Goal: Navigation & Orientation: Find specific page/section

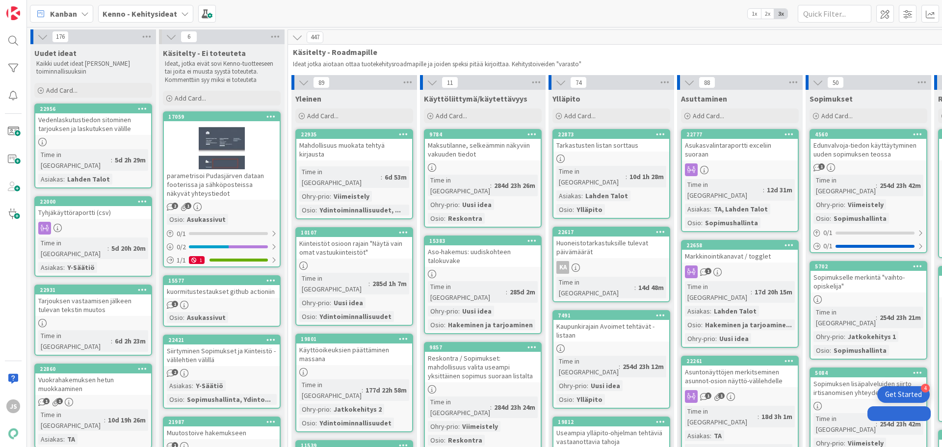
click at [136, 5] on div "Kenno - Kehitysideat" at bounding box center [145, 14] width 95 height 18
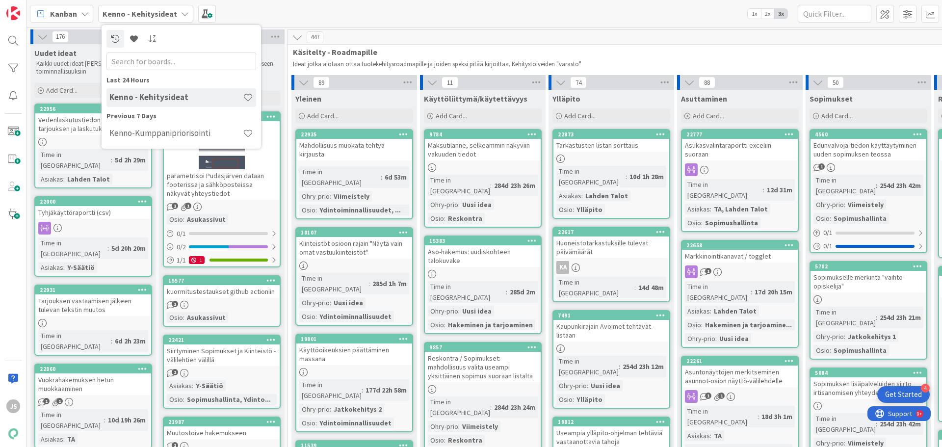
click at [135, 137] on h4 "Kenno-Kumppanipriorisointi" at bounding box center [175, 133] width 133 height 10
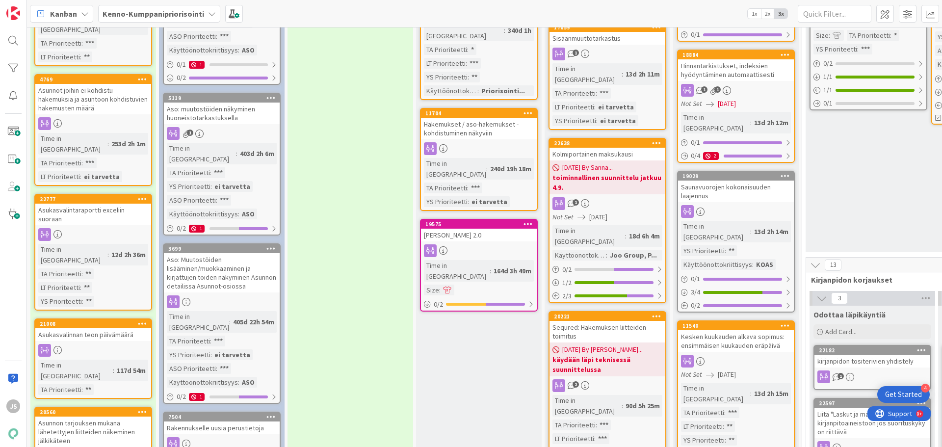
scroll to position [441, 0]
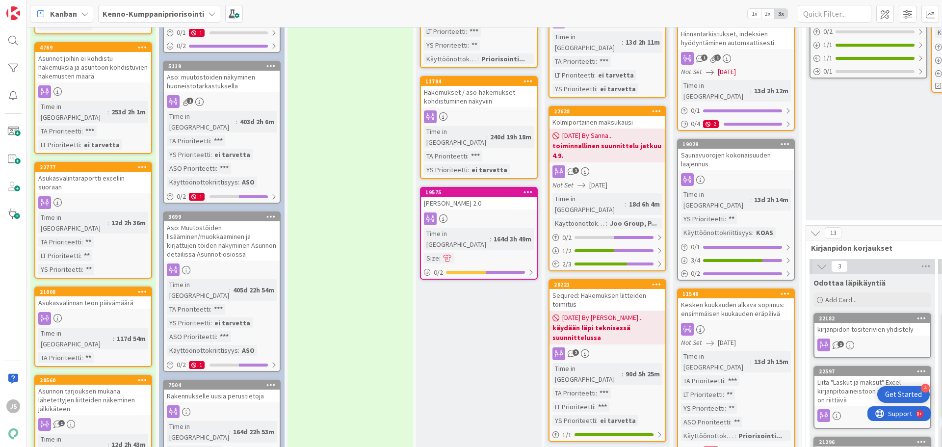
click at [85, 296] on div "Asukasvalinnan teon päivämäärä" at bounding box center [93, 302] width 116 height 13
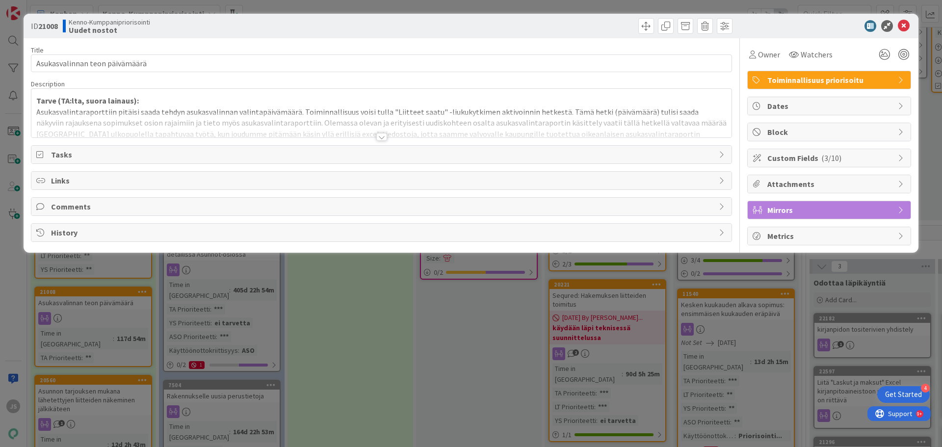
click at [384, 136] on div at bounding box center [381, 137] width 11 height 8
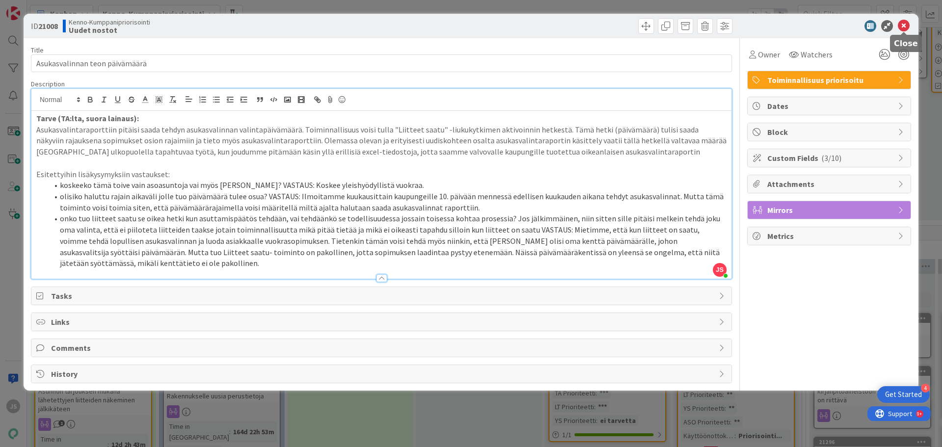
click at [905, 24] on icon at bounding box center [904, 26] width 12 height 12
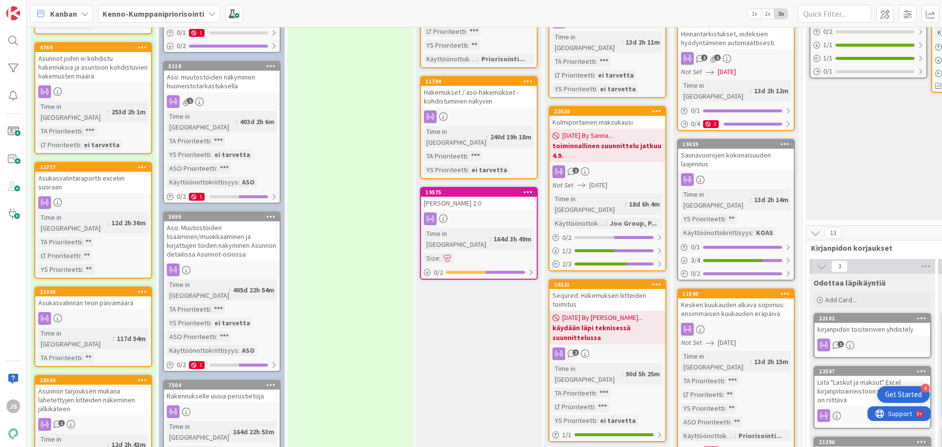
click at [80, 296] on div "Asukasvalinnan teon päivämäärä" at bounding box center [93, 302] width 116 height 13
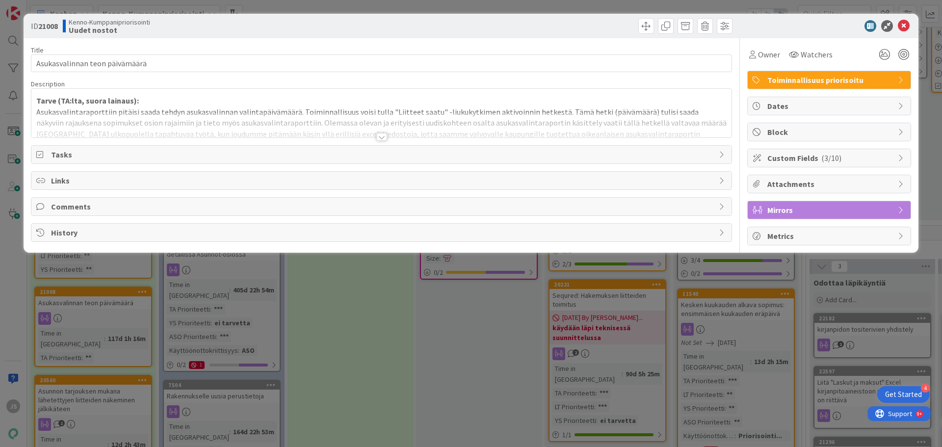
click at [823, 159] on span "( 3/10 )" at bounding box center [831, 158] width 20 height 10
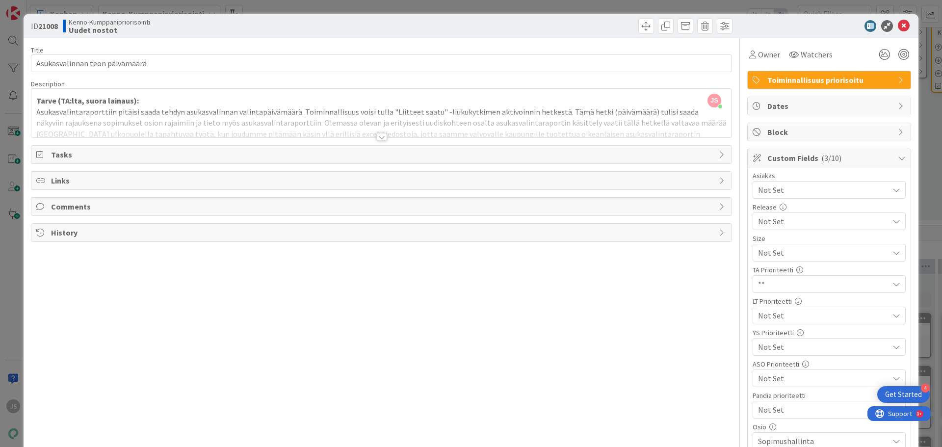
click at [788, 259] on span "Not Set" at bounding box center [821, 253] width 126 height 14
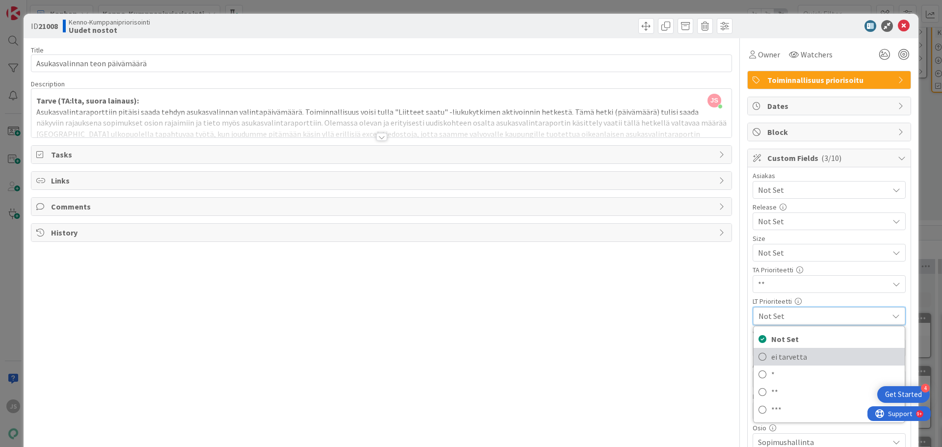
click at [786, 358] on span "ei tarvetta" at bounding box center [835, 356] width 129 height 15
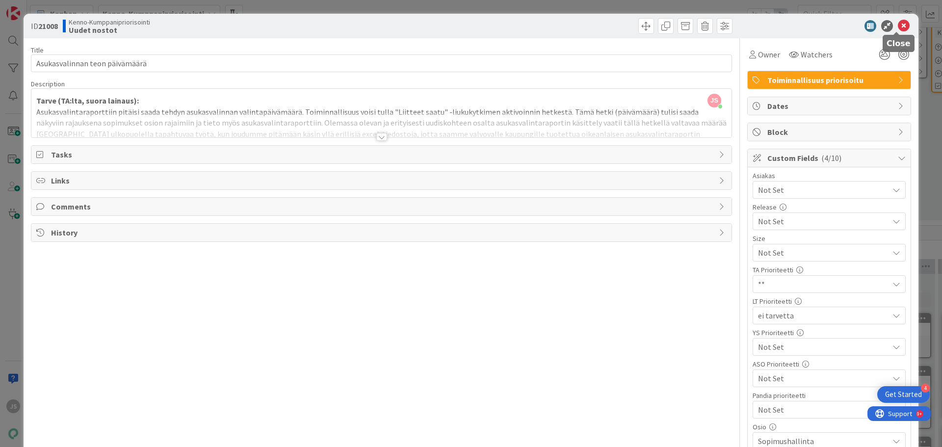
click at [899, 28] on icon at bounding box center [904, 26] width 12 height 12
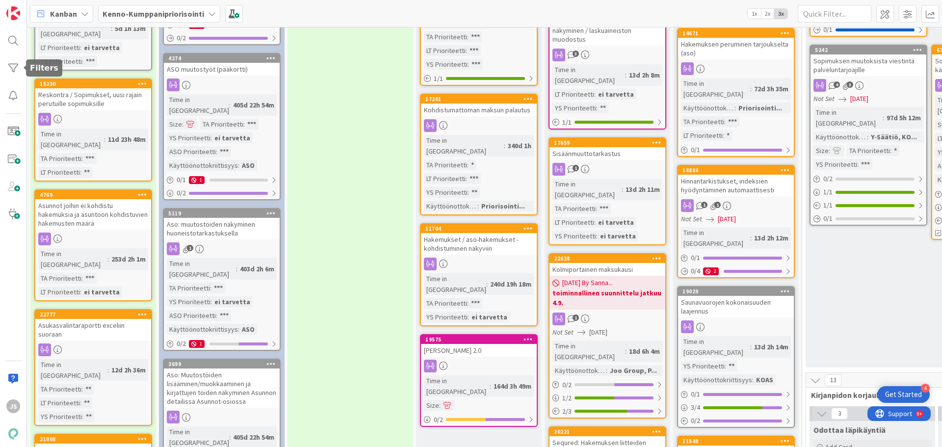
click at [9, 70] on div at bounding box center [13, 68] width 20 height 20
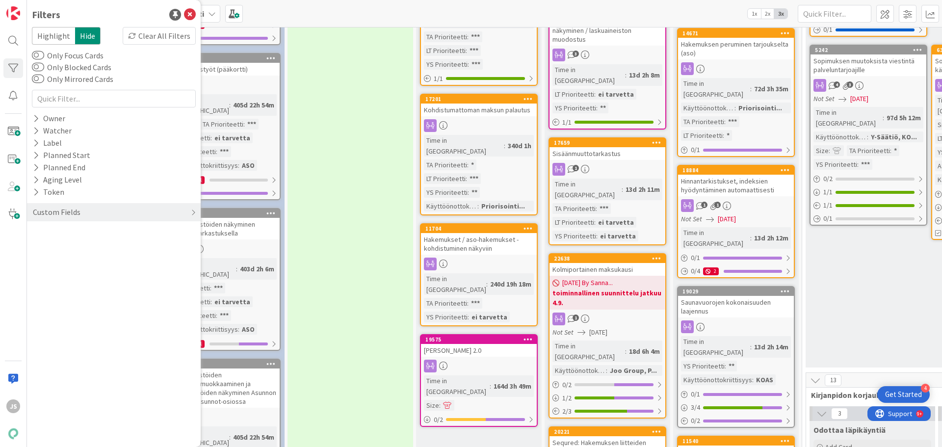
click at [45, 208] on div "Custom Fields" at bounding box center [57, 212] width 50 height 12
click at [58, 282] on button "LT Prioriteetti" at bounding box center [62, 281] width 61 height 12
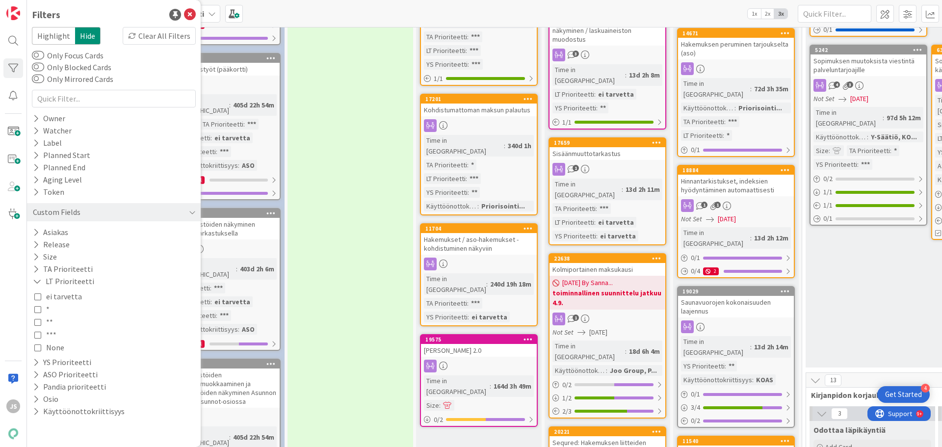
click at [52, 347] on span "None" at bounding box center [55, 347] width 18 height 13
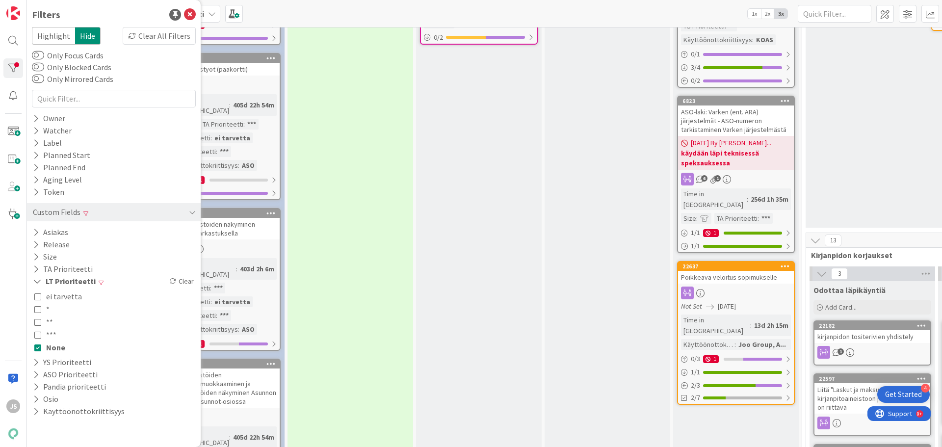
click at [439, 244] on div "Konseptoinnissa Pitkän tähtäimen roadmapilla liiketoiminnan suunnittelussa ja k…" at bounding box center [479, 409] width 126 height 1318
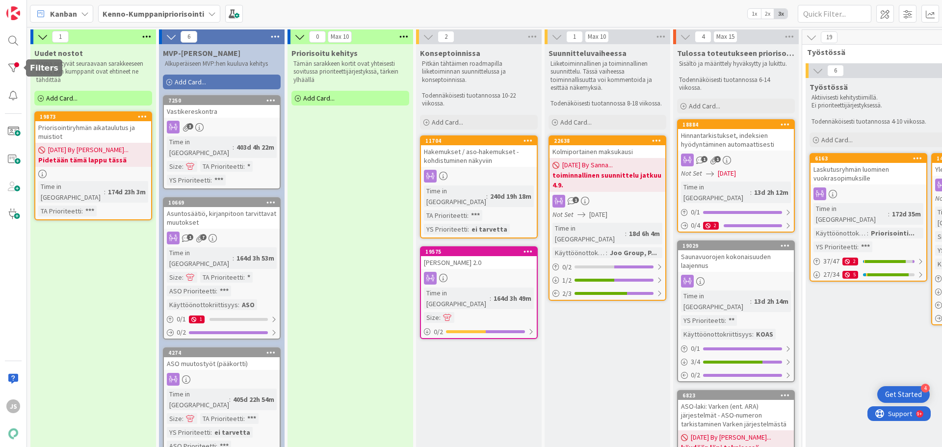
click at [17, 68] on div at bounding box center [13, 68] width 20 height 20
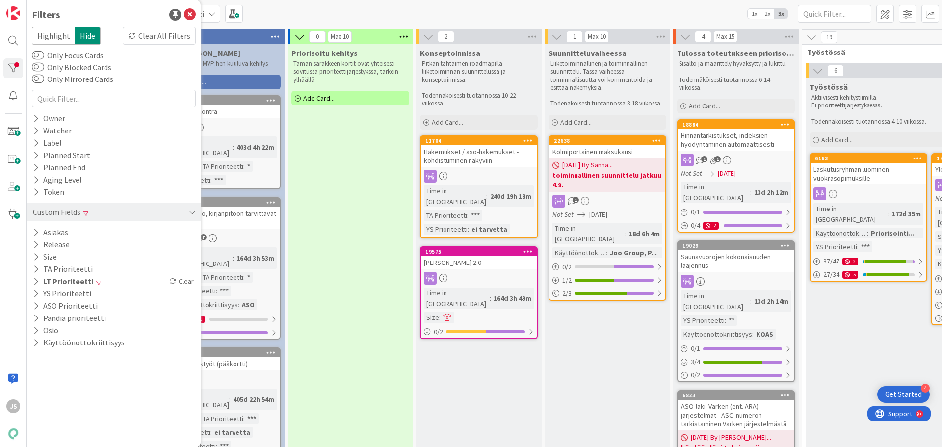
click at [62, 281] on button "LT Prioriteetti" at bounding box center [63, 281] width 62 height 12
click at [49, 347] on span "None" at bounding box center [55, 347] width 19 height 13
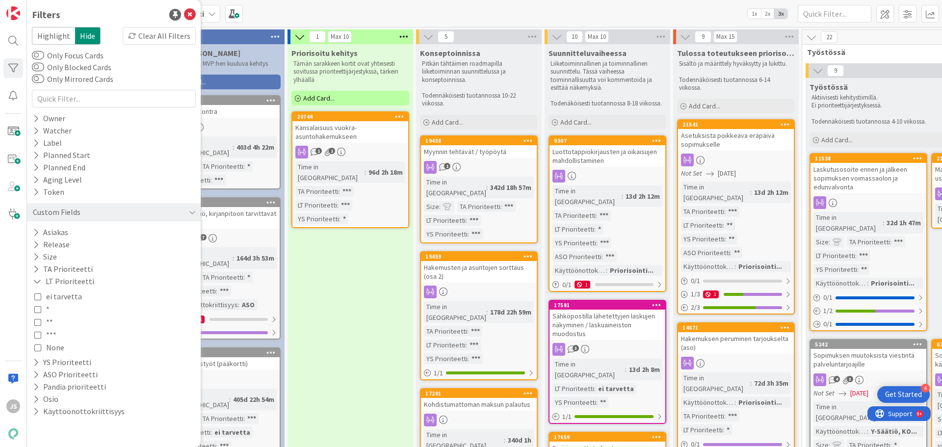
click at [49, 333] on span "***" at bounding box center [51, 334] width 10 height 13
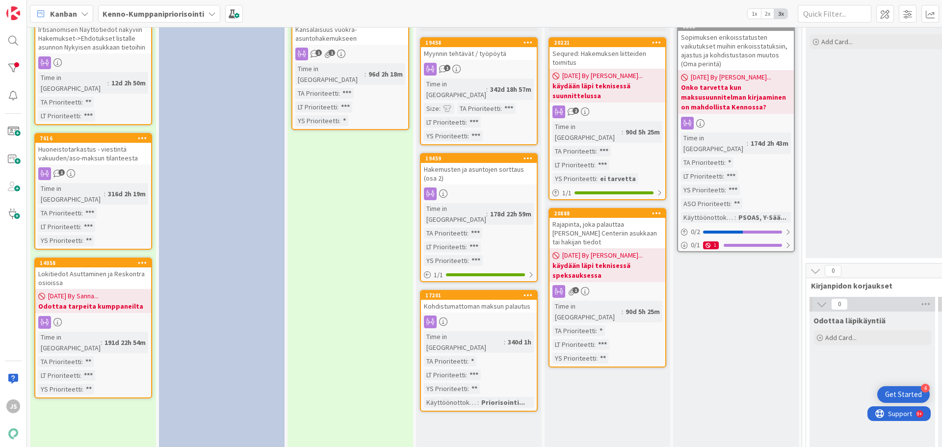
scroll to position [49, 0]
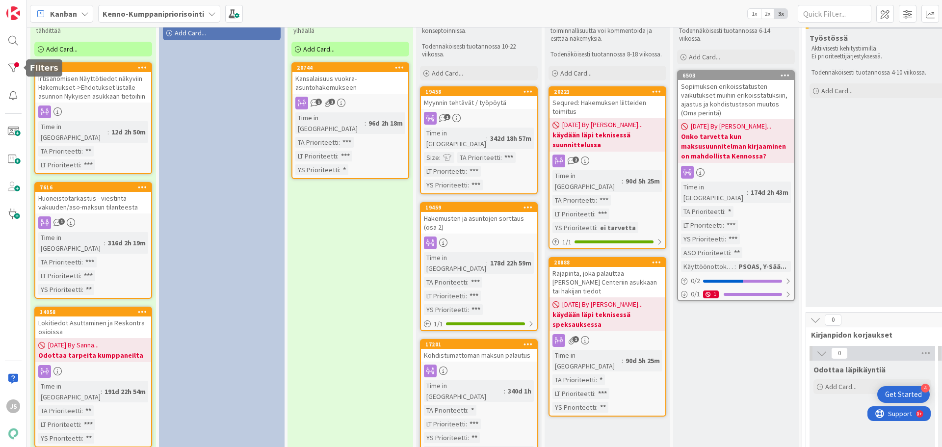
click at [12, 68] on div at bounding box center [13, 68] width 20 height 20
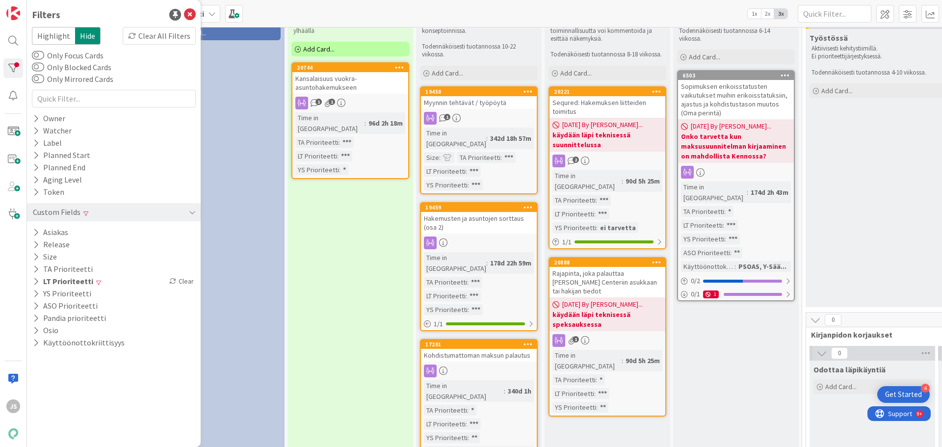
click at [65, 282] on button "LT Prioriteetti" at bounding box center [63, 281] width 62 height 12
click at [49, 335] on span "***" at bounding box center [51, 334] width 10 height 13
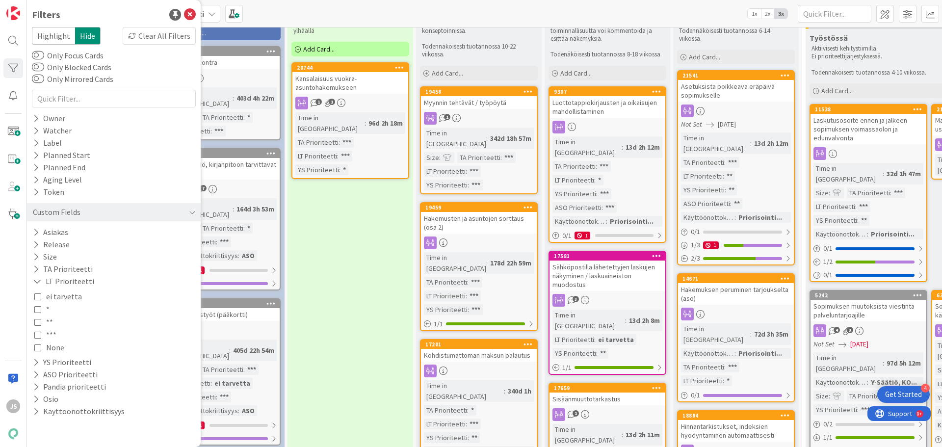
click at [50, 321] on span "**" at bounding box center [49, 321] width 7 height 13
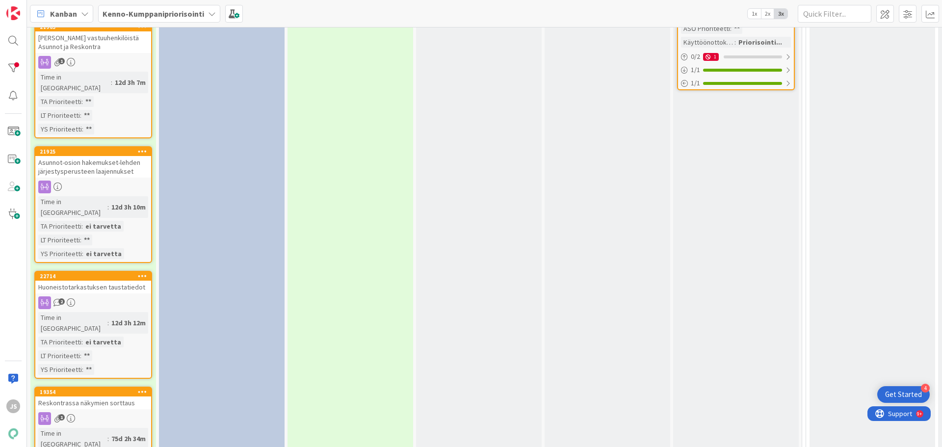
scroll to position [441, 0]
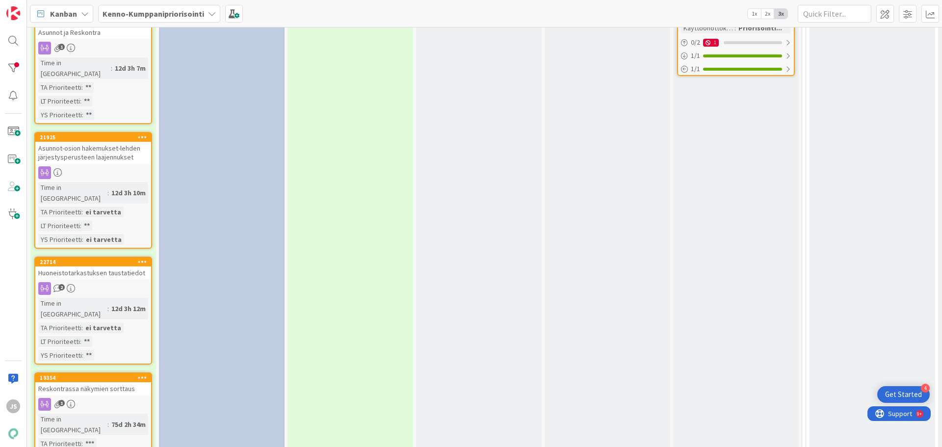
click at [93, 266] on div "Huoneistotarkastuksen taustatiedot" at bounding box center [93, 272] width 116 height 13
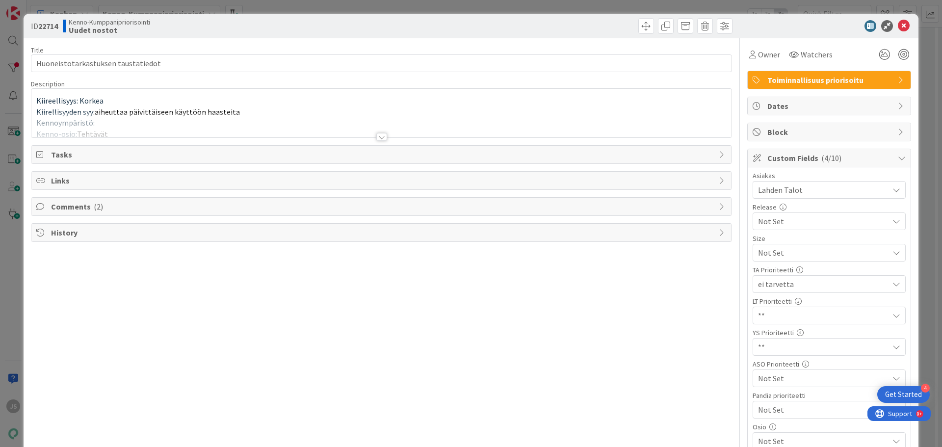
click at [376, 134] on div at bounding box center [381, 137] width 11 height 8
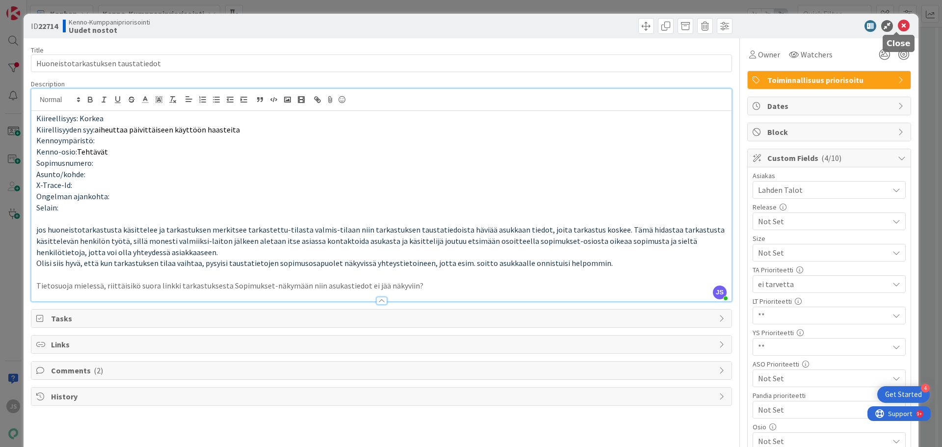
click at [898, 27] on icon at bounding box center [904, 26] width 12 height 12
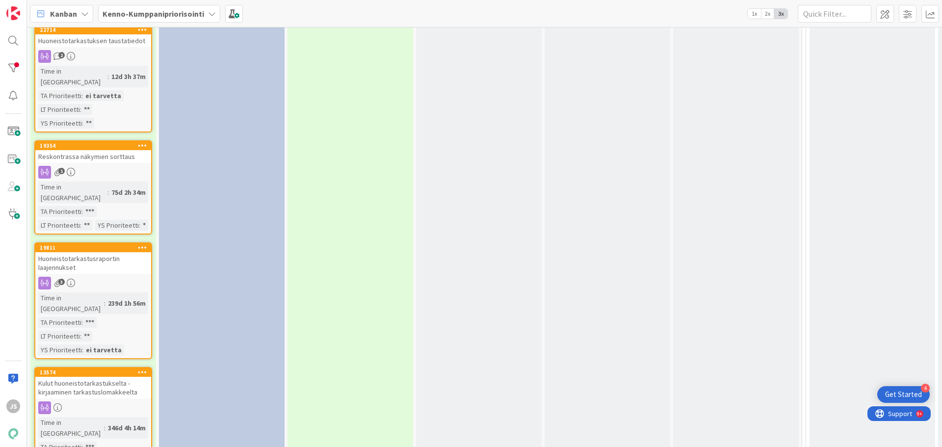
scroll to position [687, 0]
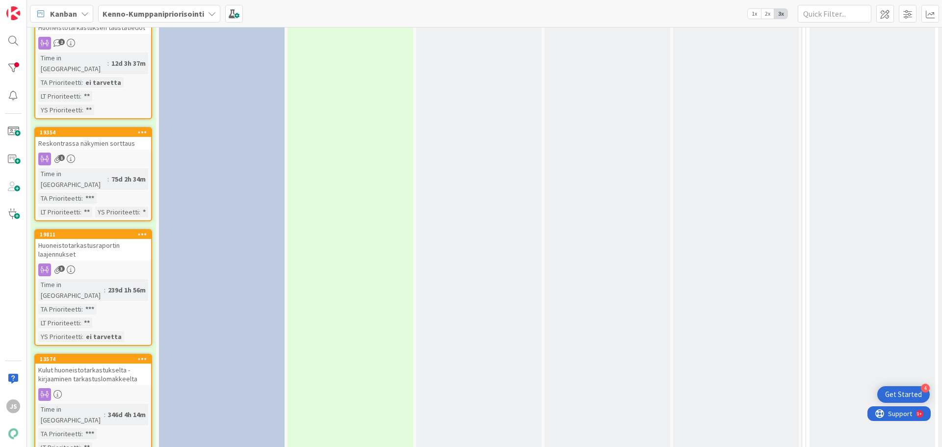
click at [86, 239] on div "Huoneistotarkastusraportin laajennukset" at bounding box center [93, 250] width 116 height 22
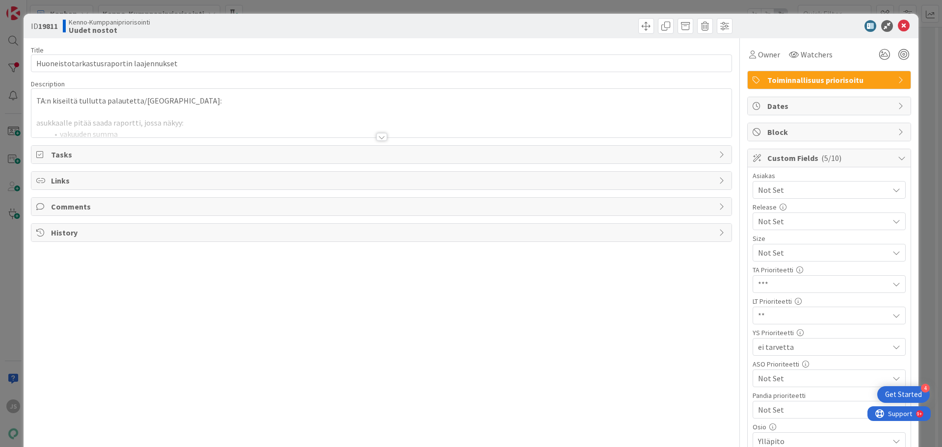
click at [376, 135] on div at bounding box center [381, 137] width 11 height 8
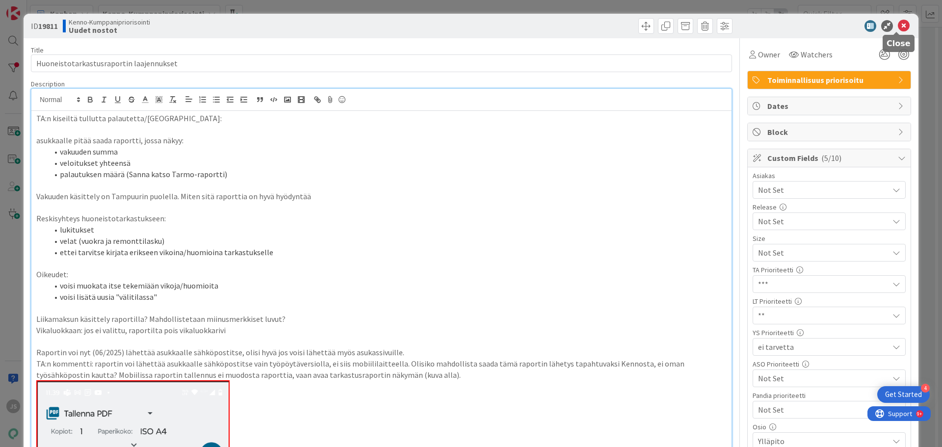
click at [898, 25] on icon at bounding box center [904, 26] width 12 height 12
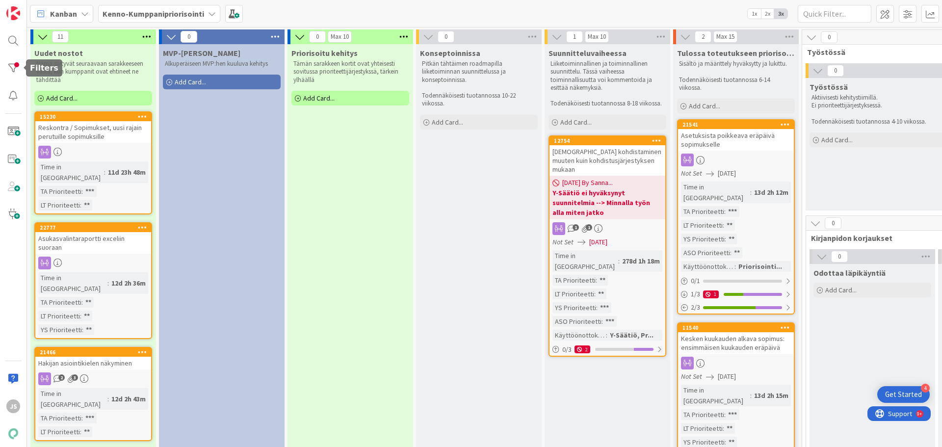
click at [8, 68] on div at bounding box center [13, 68] width 20 height 20
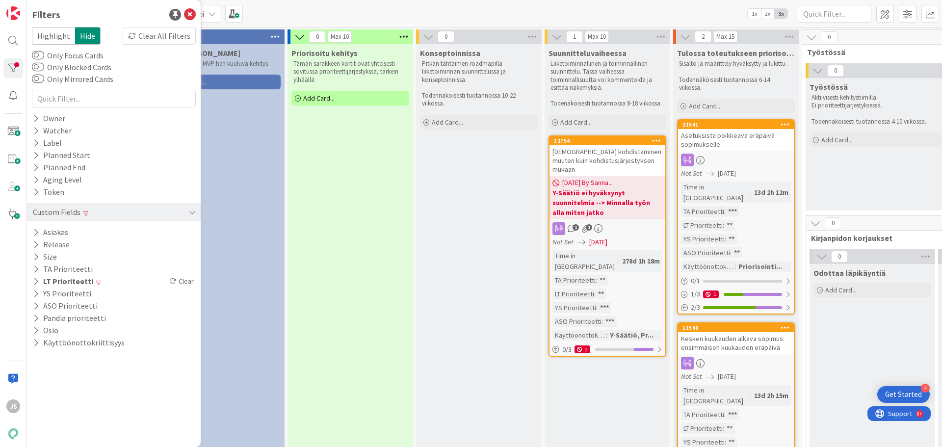
click at [62, 279] on button "LT Prioriteetti" at bounding box center [63, 281] width 62 height 12
click at [47, 320] on span "**" at bounding box center [49, 321] width 7 height 13
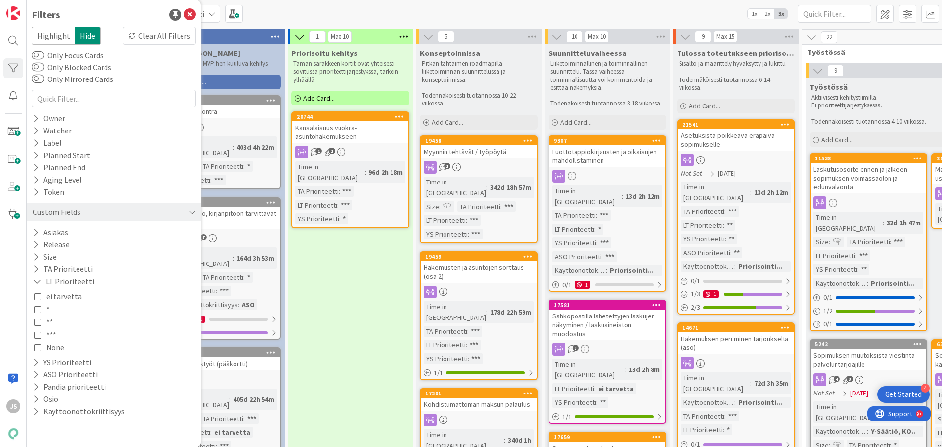
click at [48, 307] on span "*" at bounding box center [47, 309] width 3 height 13
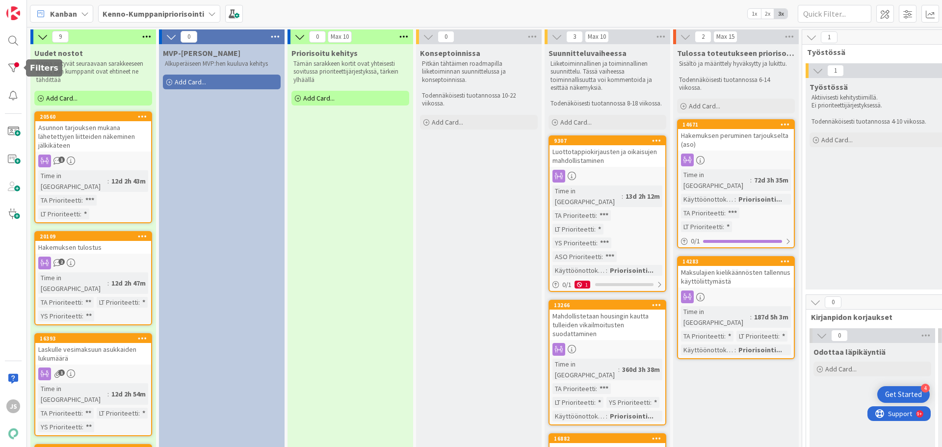
click at [14, 68] on div at bounding box center [13, 68] width 20 height 20
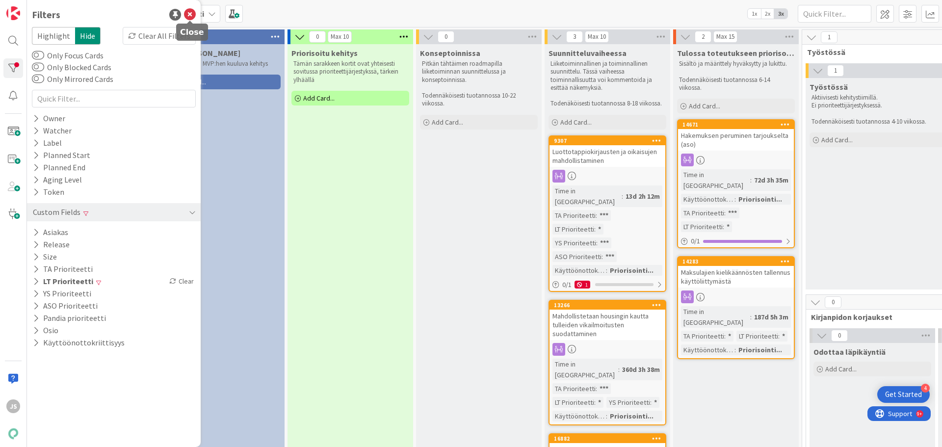
click at [189, 15] on icon at bounding box center [190, 15] width 12 height 12
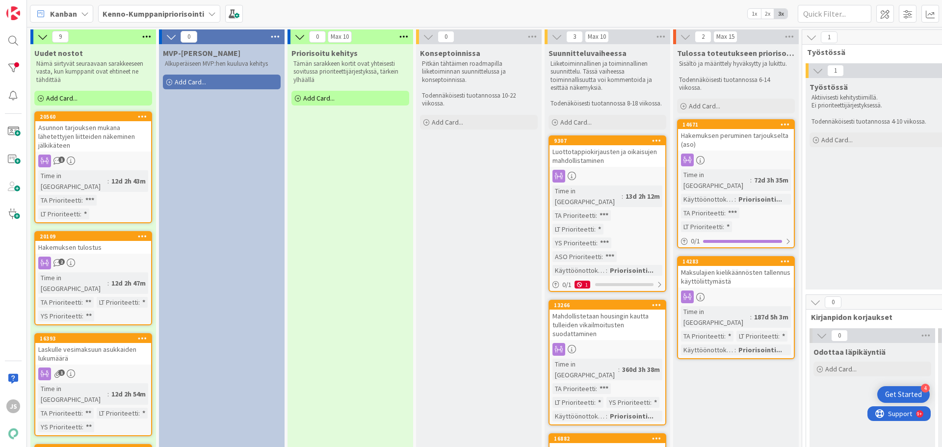
click at [129, 15] on b "Kenno-Kumppanipriorisointi" at bounding box center [154, 14] width 102 height 10
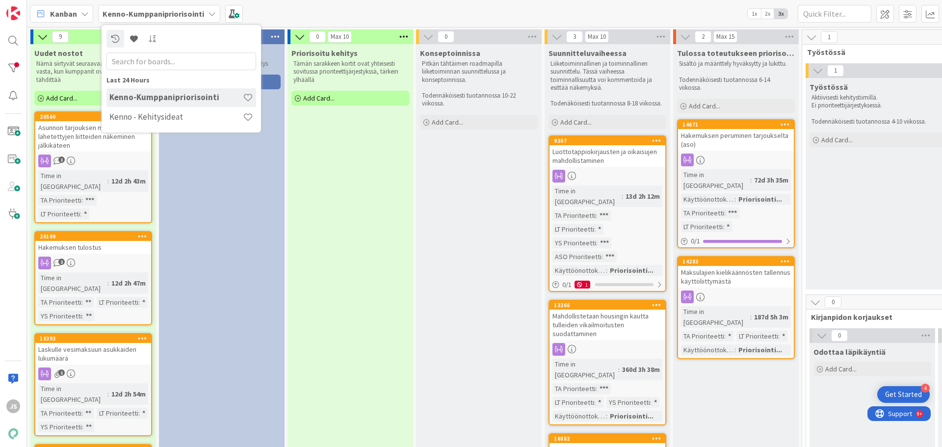
click at [141, 116] on h4 "Kenno - Kehitysideat" at bounding box center [175, 117] width 133 height 10
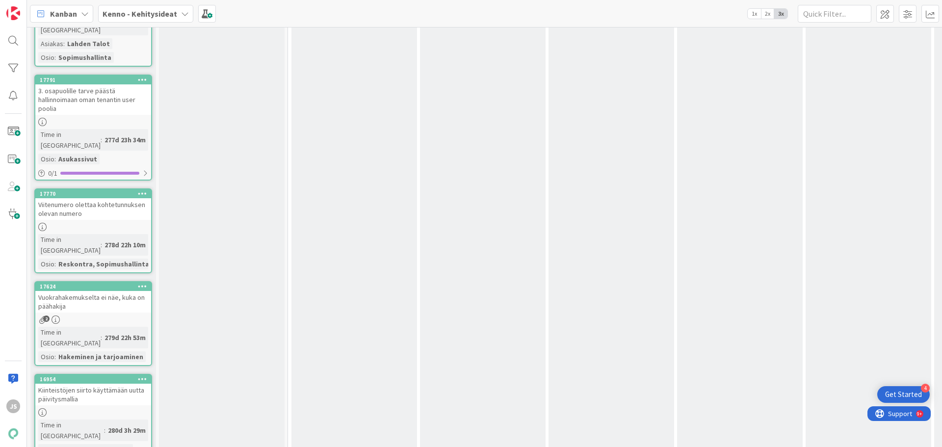
scroll to position [14811, 0]
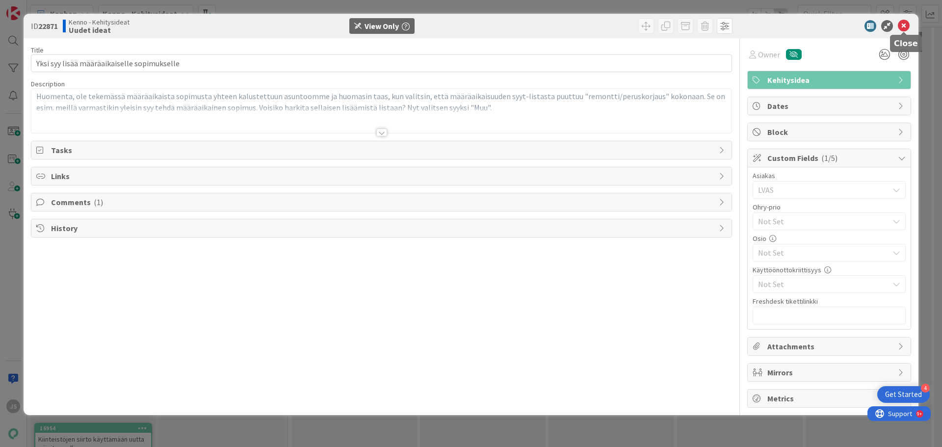
click at [902, 29] on icon at bounding box center [904, 26] width 12 height 12
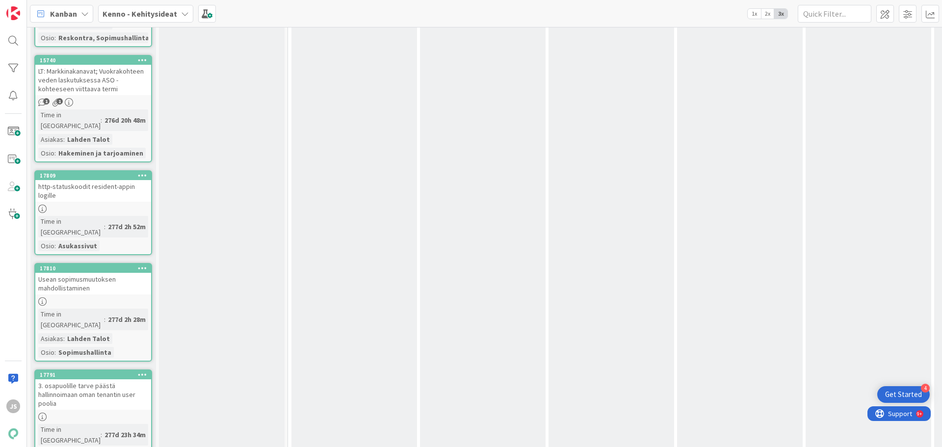
scroll to position [14566, 0]
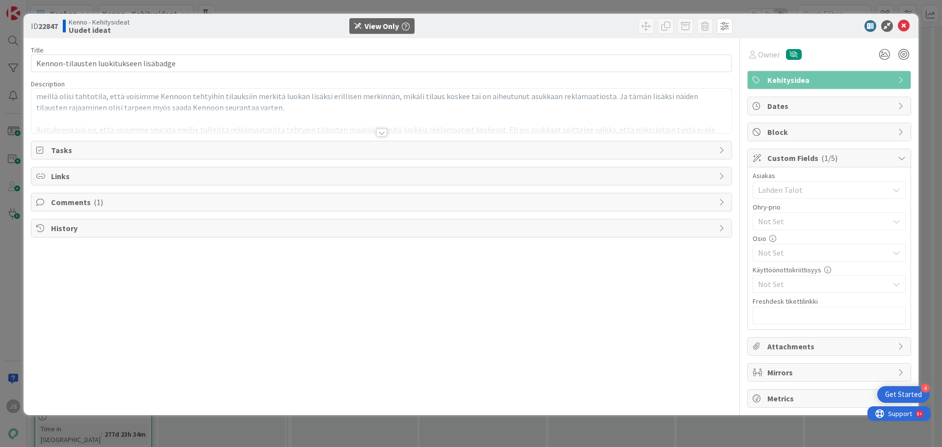
click at [380, 133] on div at bounding box center [381, 133] width 11 height 8
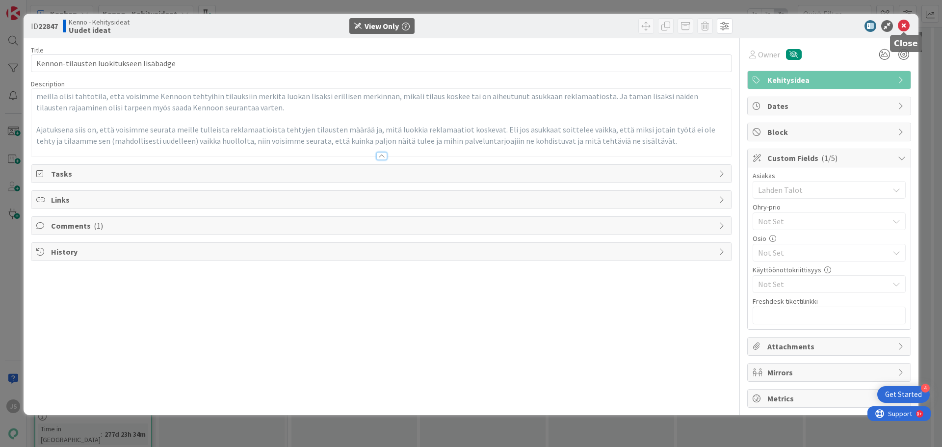
click at [902, 23] on icon at bounding box center [904, 26] width 12 height 12
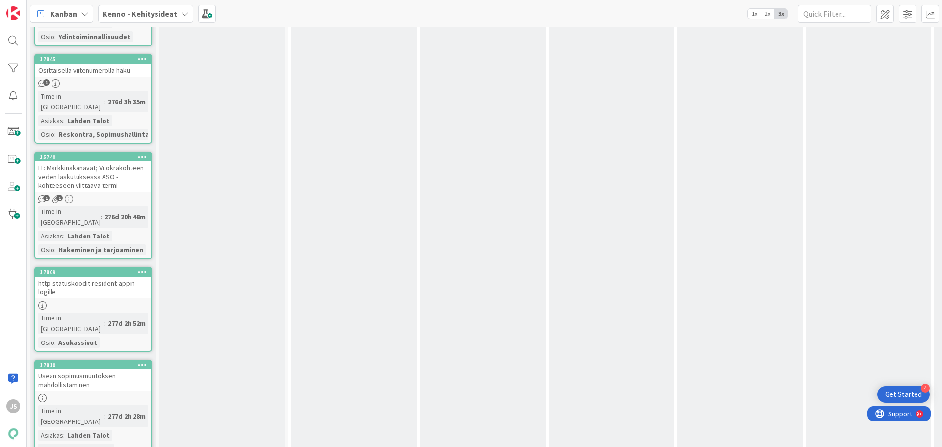
scroll to position [14468, 0]
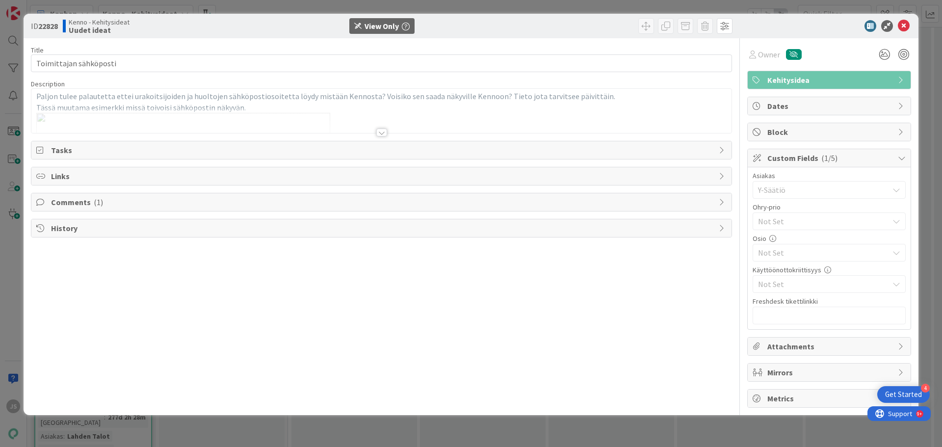
click at [383, 132] on div at bounding box center [381, 133] width 11 height 8
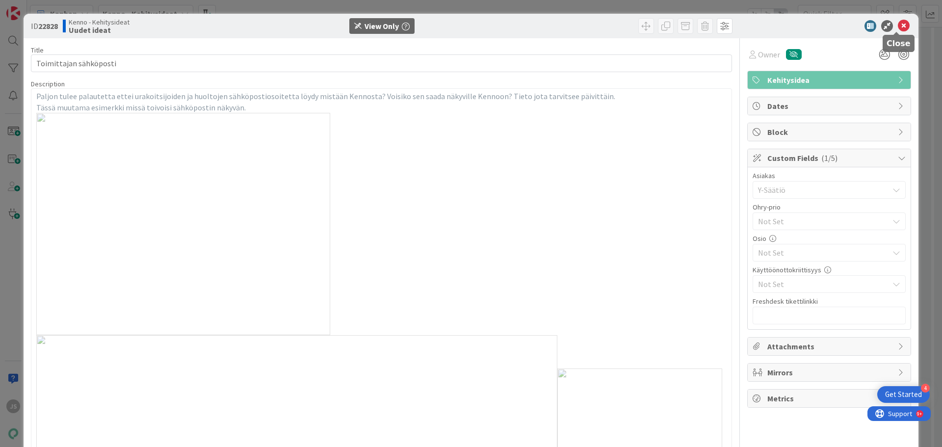
click at [898, 21] on icon at bounding box center [904, 26] width 12 height 12
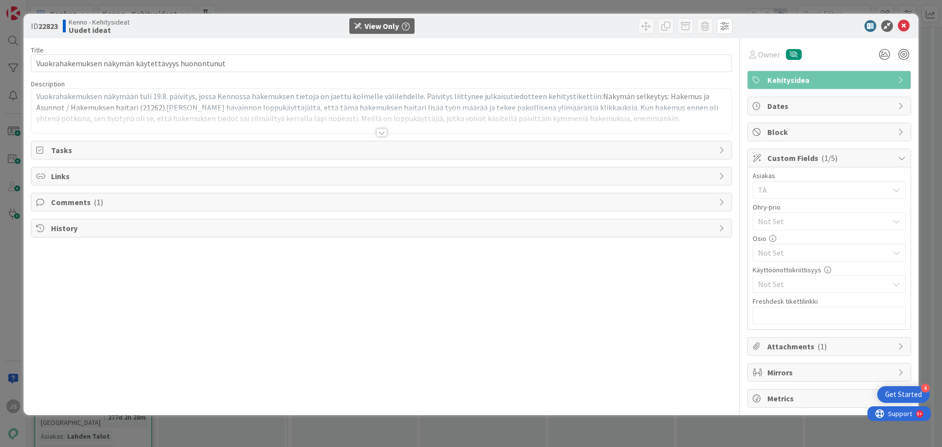
click at [383, 133] on div at bounding box center [381, 133] width 11 height 8
click at [903, 26] on icon at bounding box center [904, 26] width 12 height 12
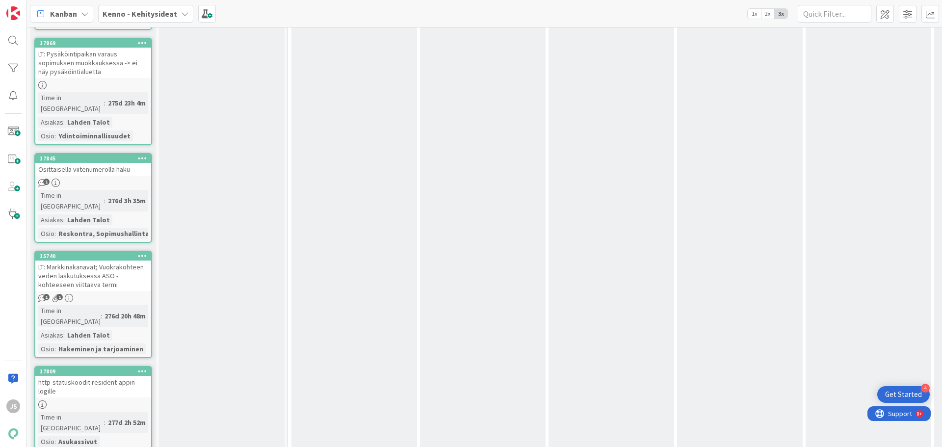
scroll to position [14321, 0]
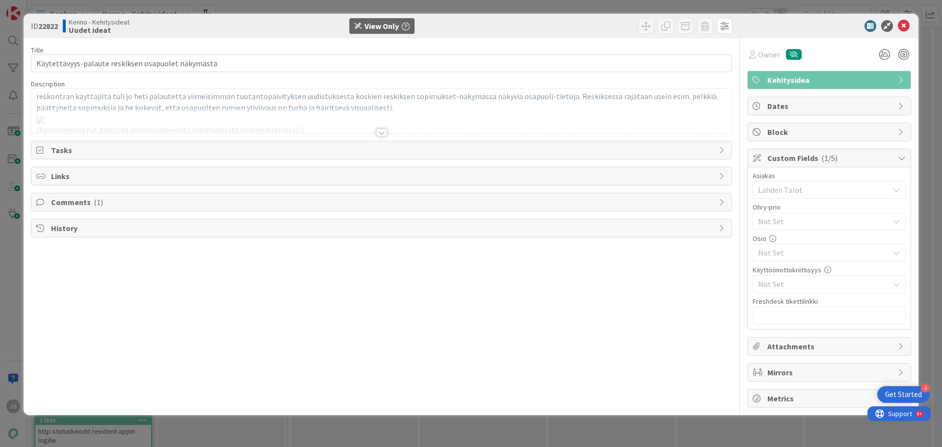
click at [380, 134] on div at bounding box center [381, 133] width 11 height 8
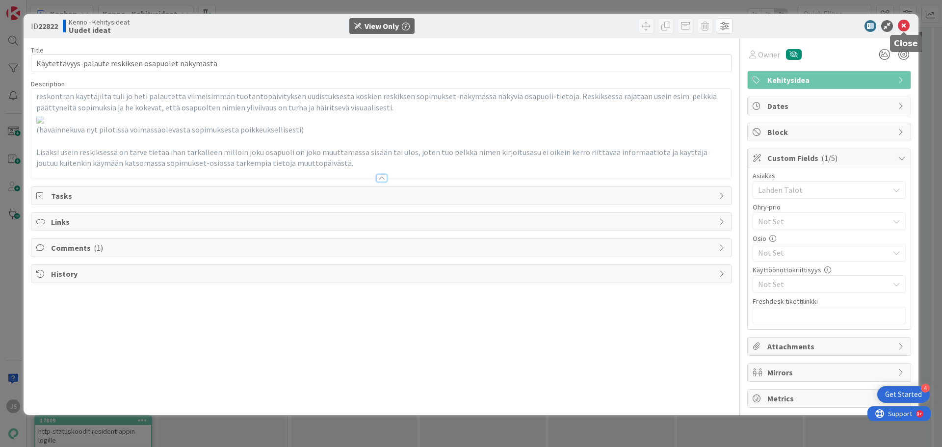
click at [900, 24] on icon at bounding box center [904, 26] width 12 height 12
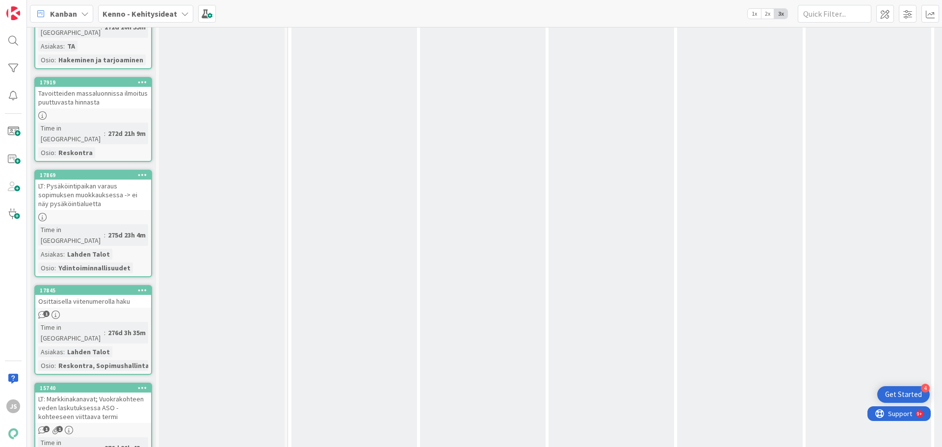
scroll to position [14223, 0]
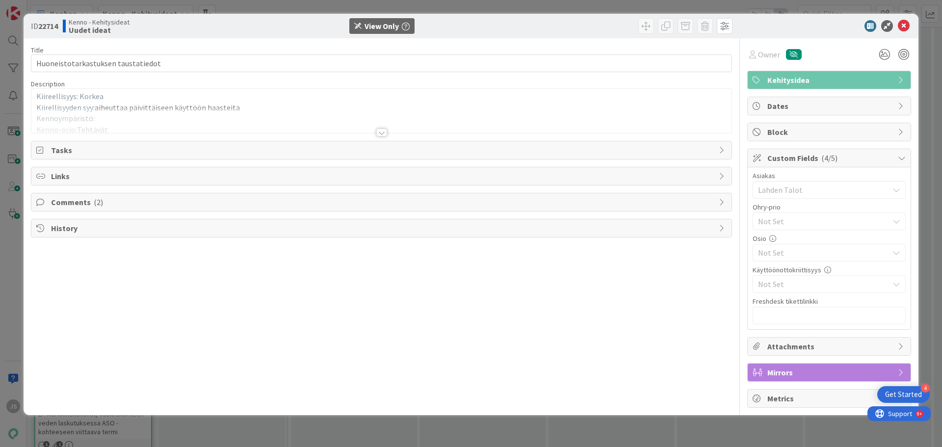
click at [378, 131] on div at bounding box center [381, 133] width 11 height 8
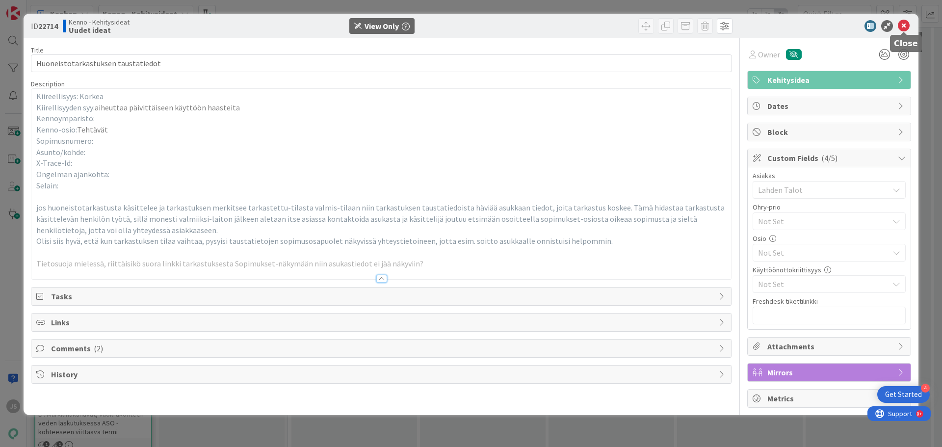
click at [901, 25] on icon at bounding box center [904, 26] width 12 height 12
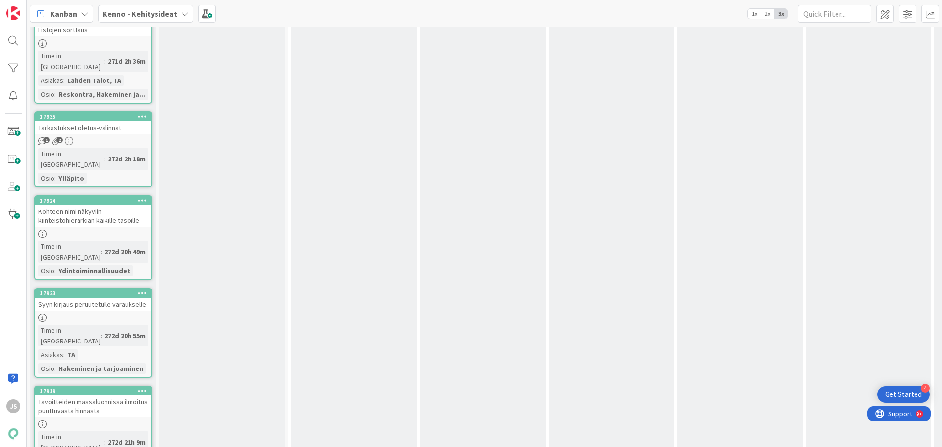
scroll to position [13929, 0]
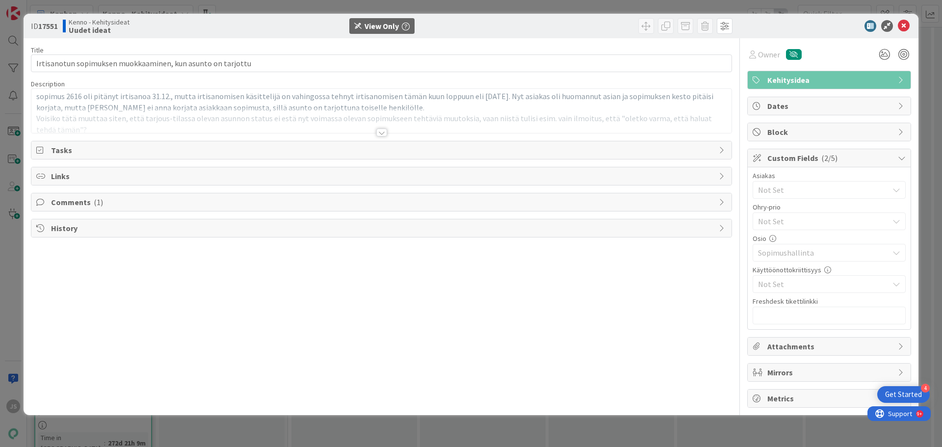
click at [382, 130] on div at bounding box center [381, 133] width 11 height 8
click at [900, 26] on icon at bounding box center [904, 26] width 12 height 12
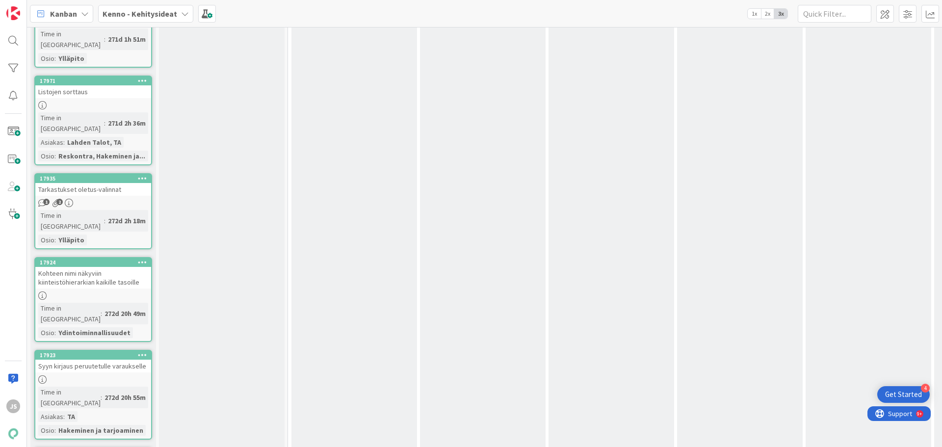
scroll to position [13830, 0]
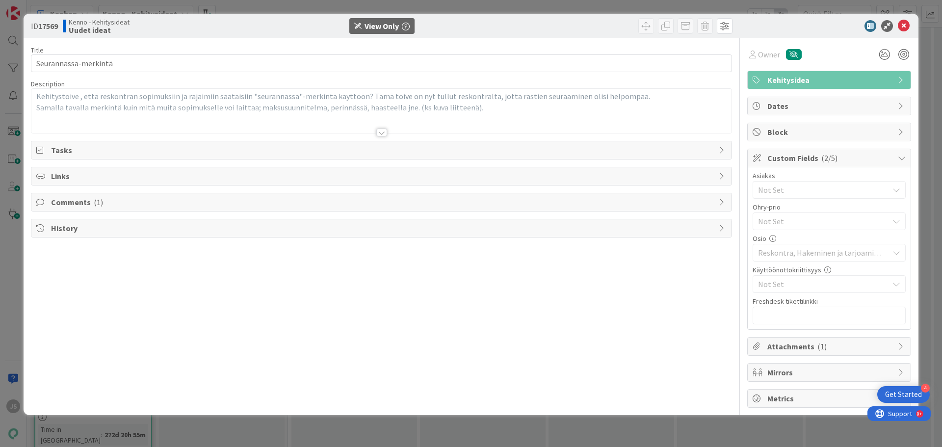
click at [384, 130] on div at bounding box center [381, 133] width 11 height 8
click at [379, 132] on div at bounding box center [381, 133] width 11 height 8
click at [900, 25] on icon at bounding box center [904, 26] width 12 height 12
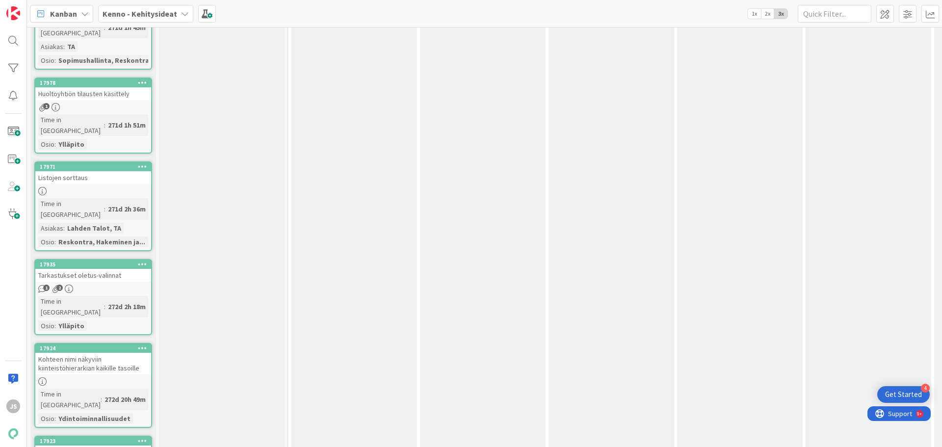
scroll to position [13781, 0]
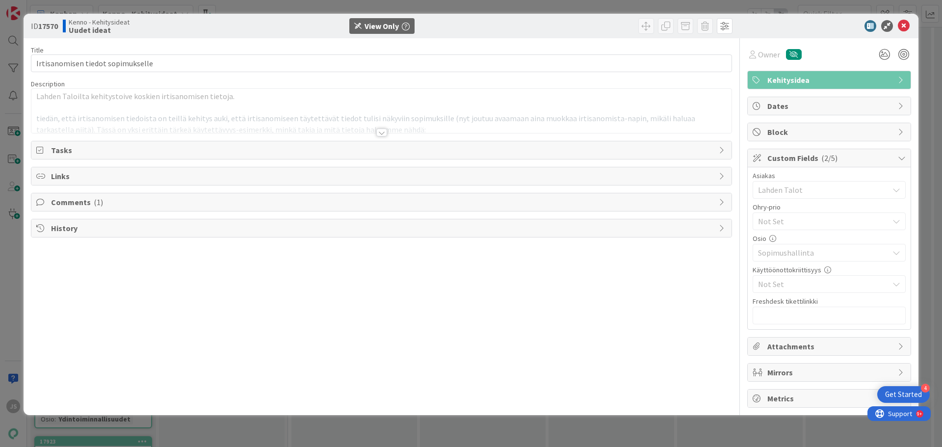
click at [383, 129] on div at bounding box center [381, 133] width 11 height 8
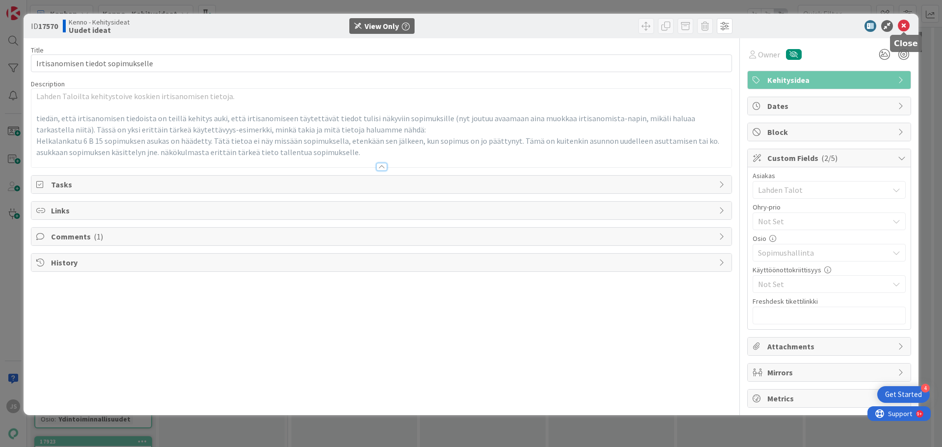
click at [907, 27] on icon at bounding box center [904, 26] width 12 height 12
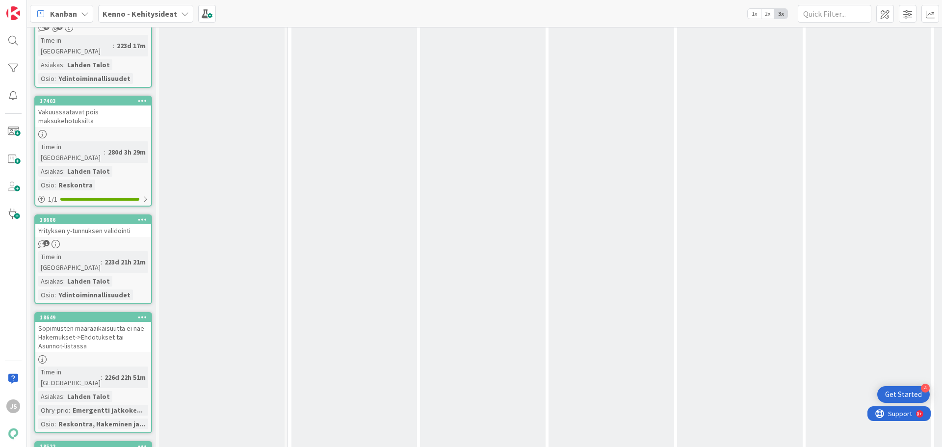
scroll to position [11820, 0]
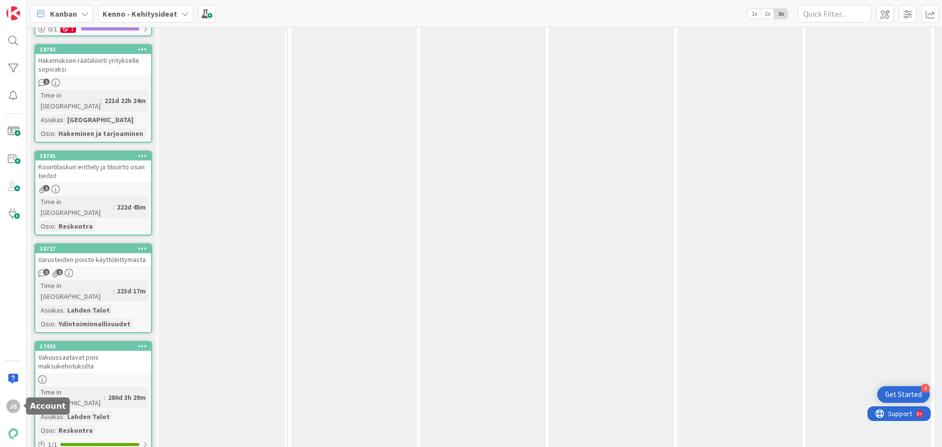
click at [9, 408] on div "JS" at bounding box center [13, 406] width 14 height 14
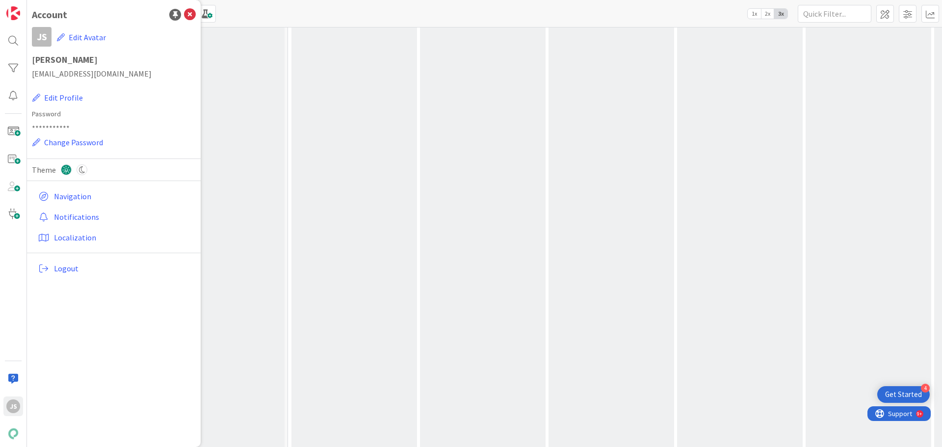
click at [110, 268] on span "Logout" at bounding box center [123, 268] width 138 height 12
